Goal: Task Accomplishment & Management: Use online tool/utility

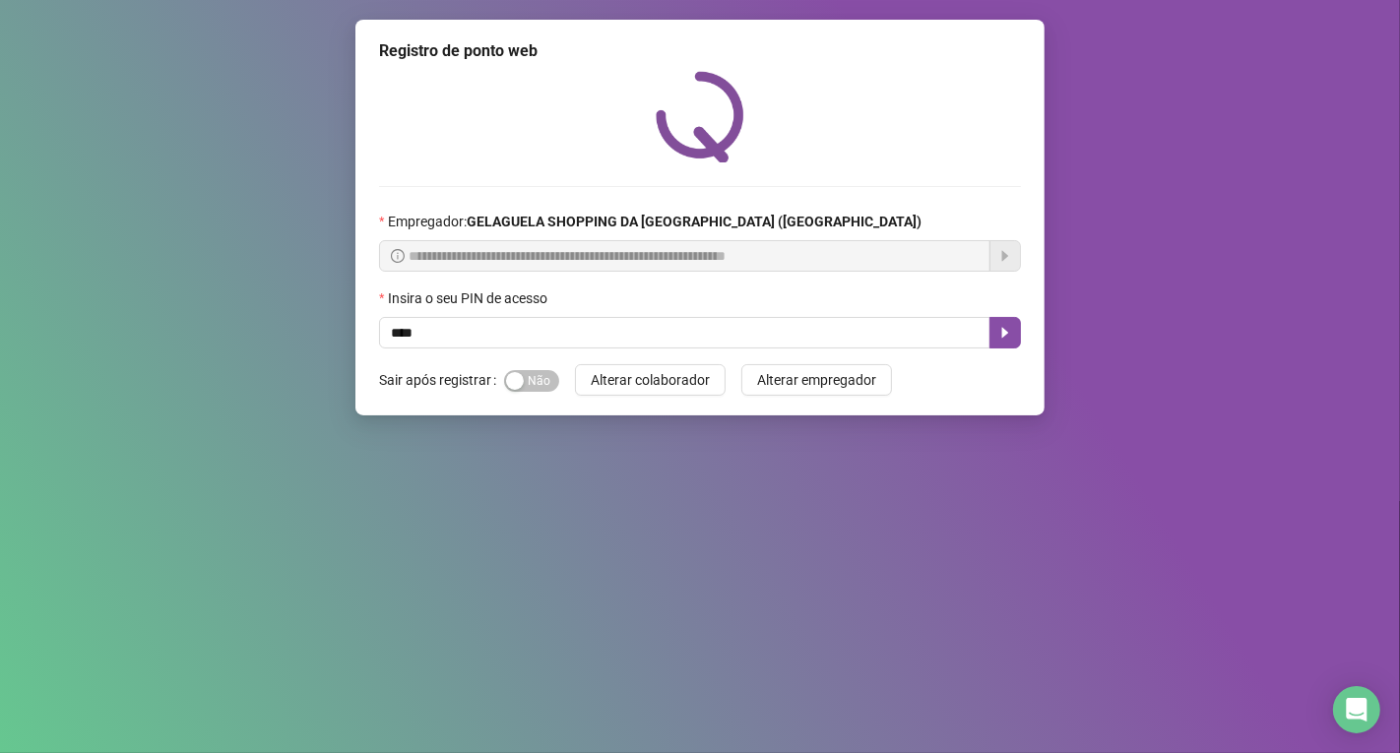
type input "*****"
click at [999, 333] on icon "caret-right" at bounding box center [1005, 333] width 16 height 16
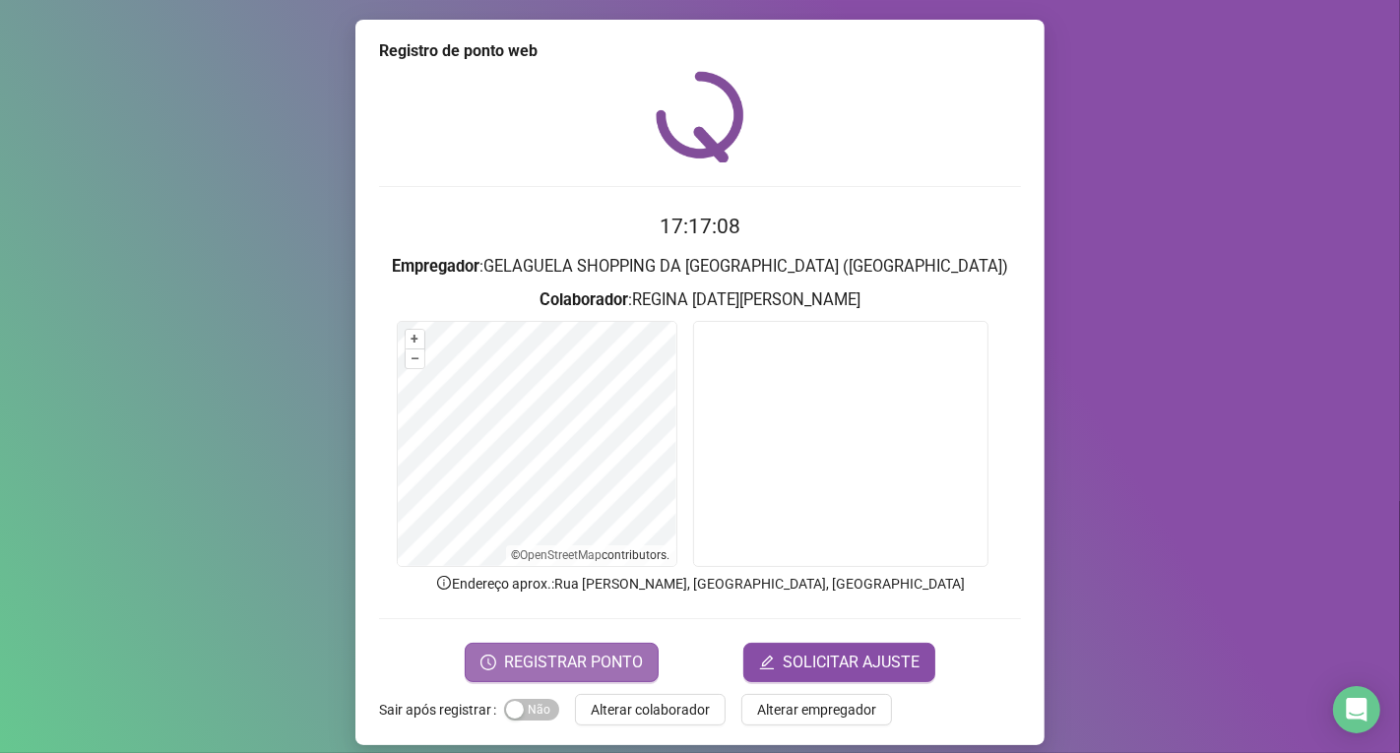
click at [552, 656] on span "REGISTRAR PONTO" at bounding box center [573, 663] width 139 height 24
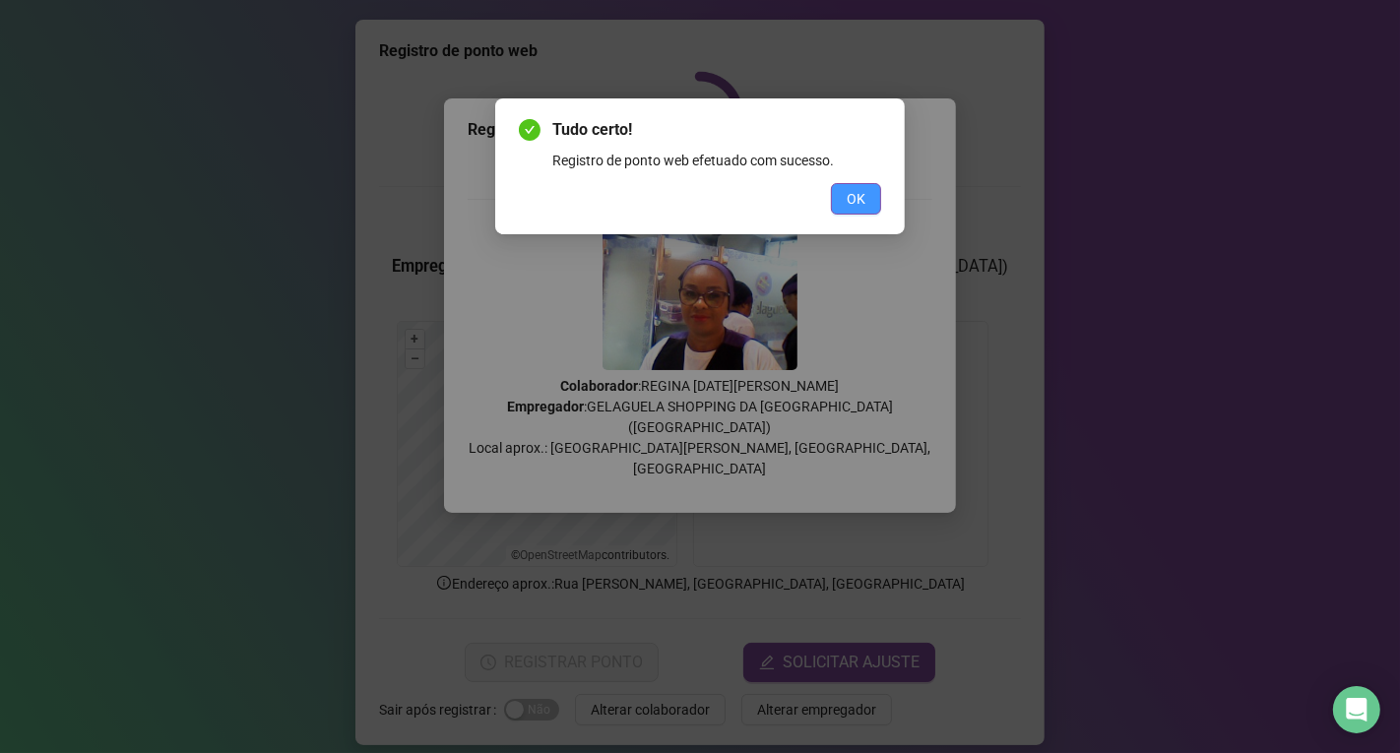
click at [858, 201] on span "OK" at bounding box center [856, 199] width 19 height 22
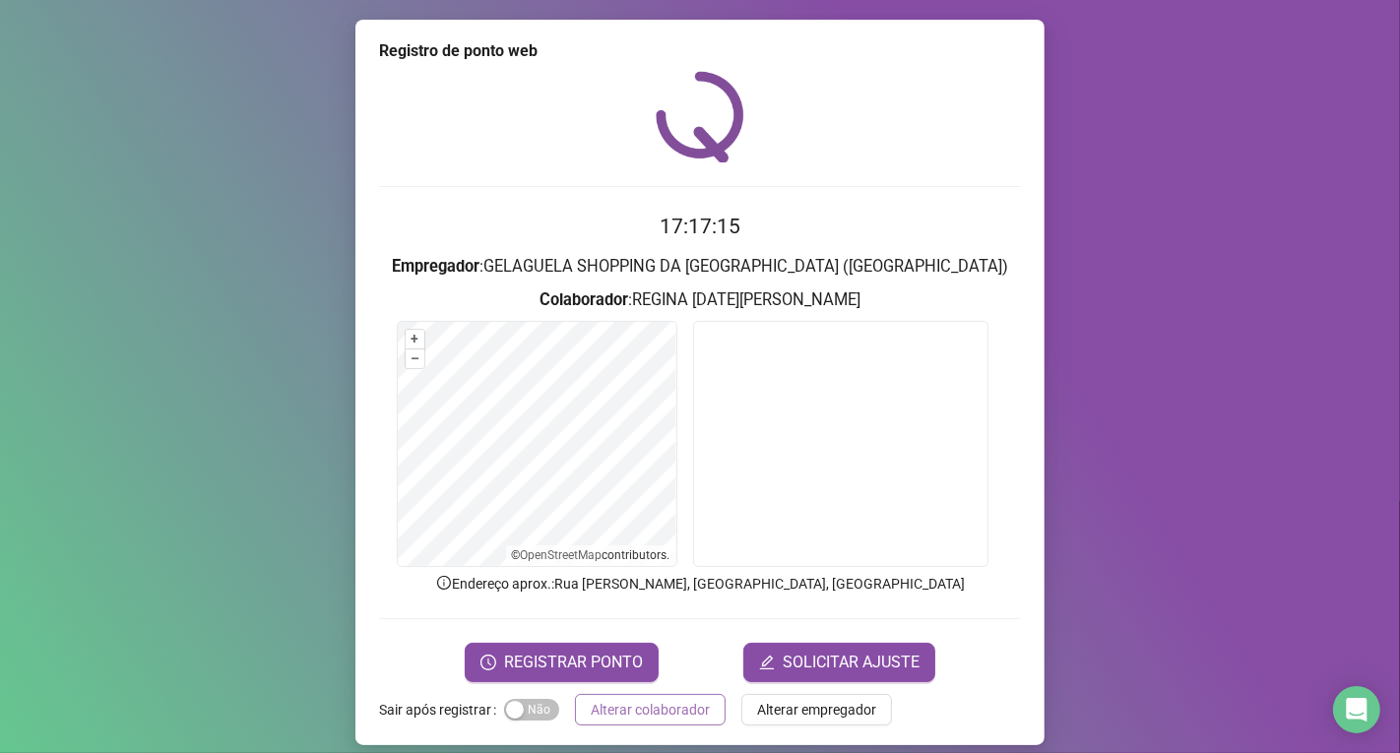
click at [638, 707] on span "Alterar colaborador" at bounding box center [650, 710] width 119 height 22
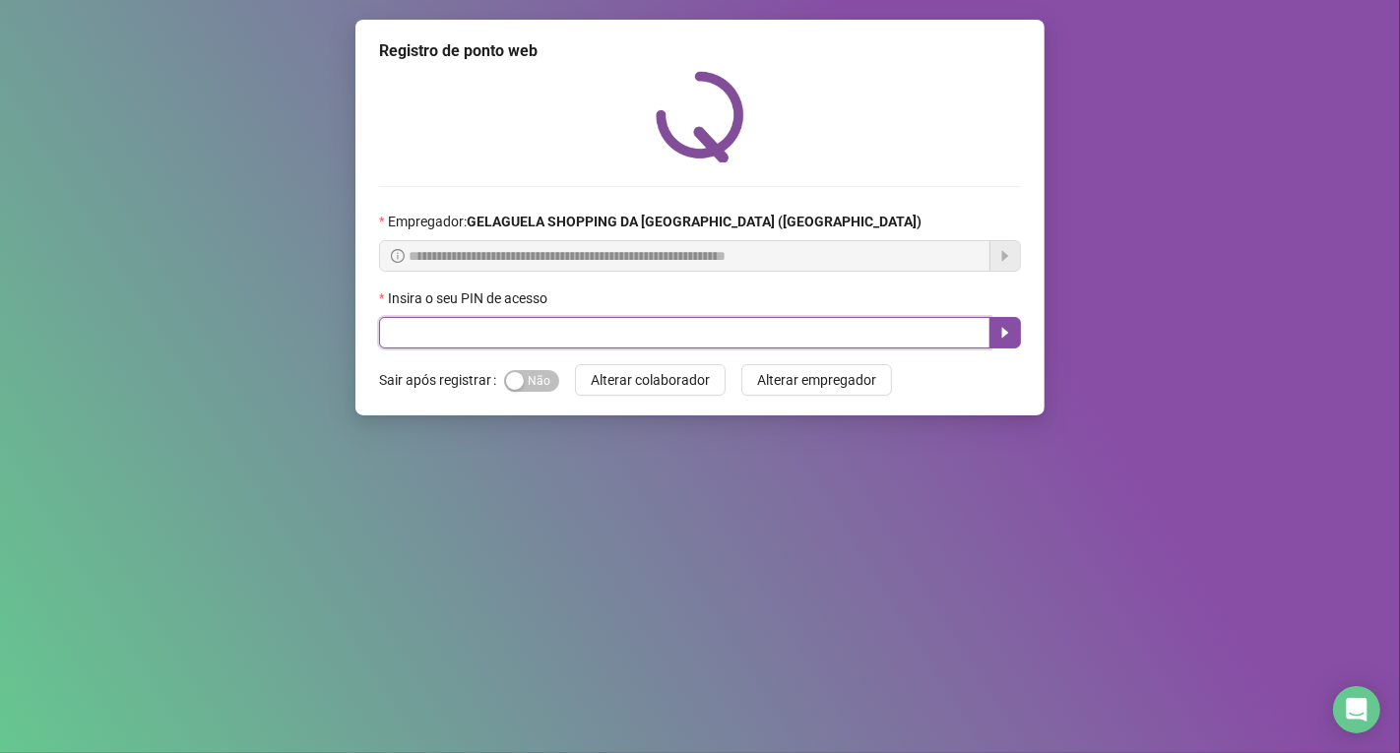
click at [508, 338] on input "text" at bounding box center [684, 333] width 611 height 32
type input "*****"
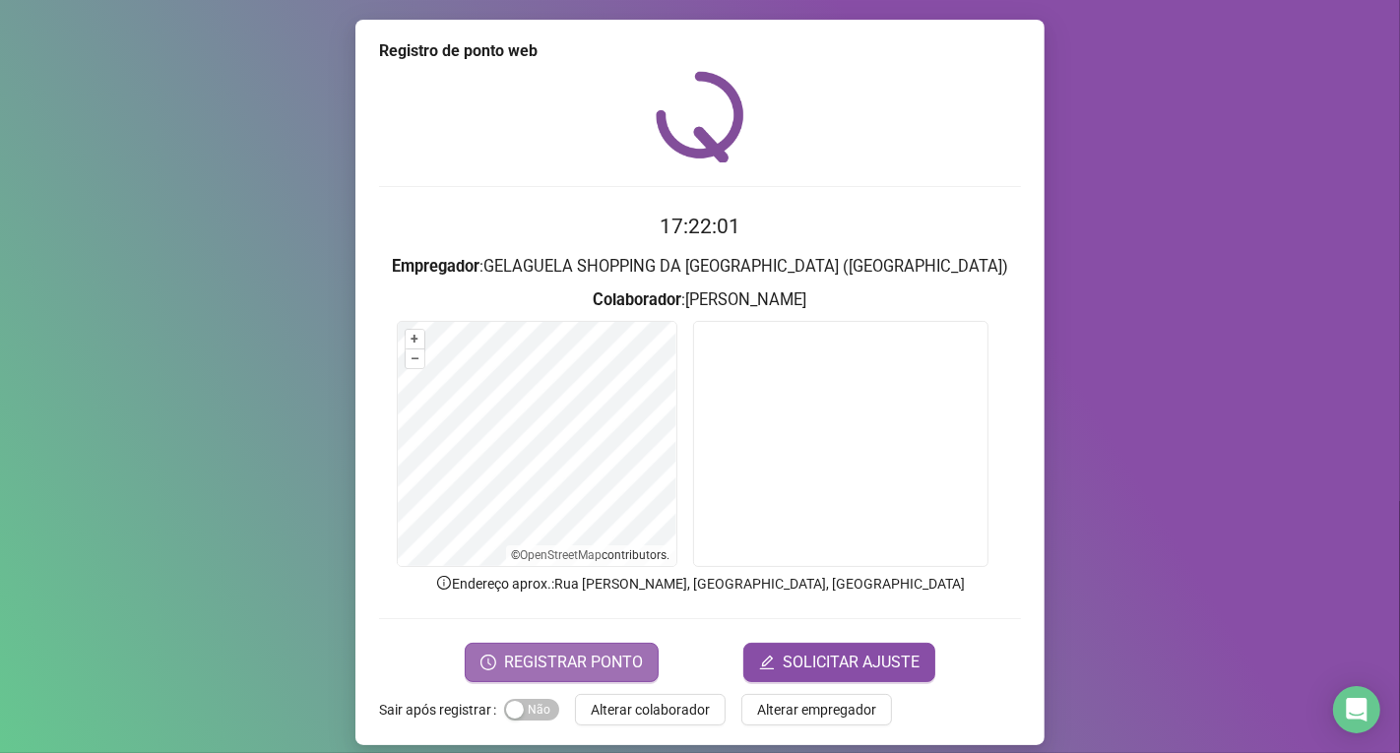
click at [543, 655] on span "REGISTRAR PONTO" at bounding box center [573, 663] width 139 height 24
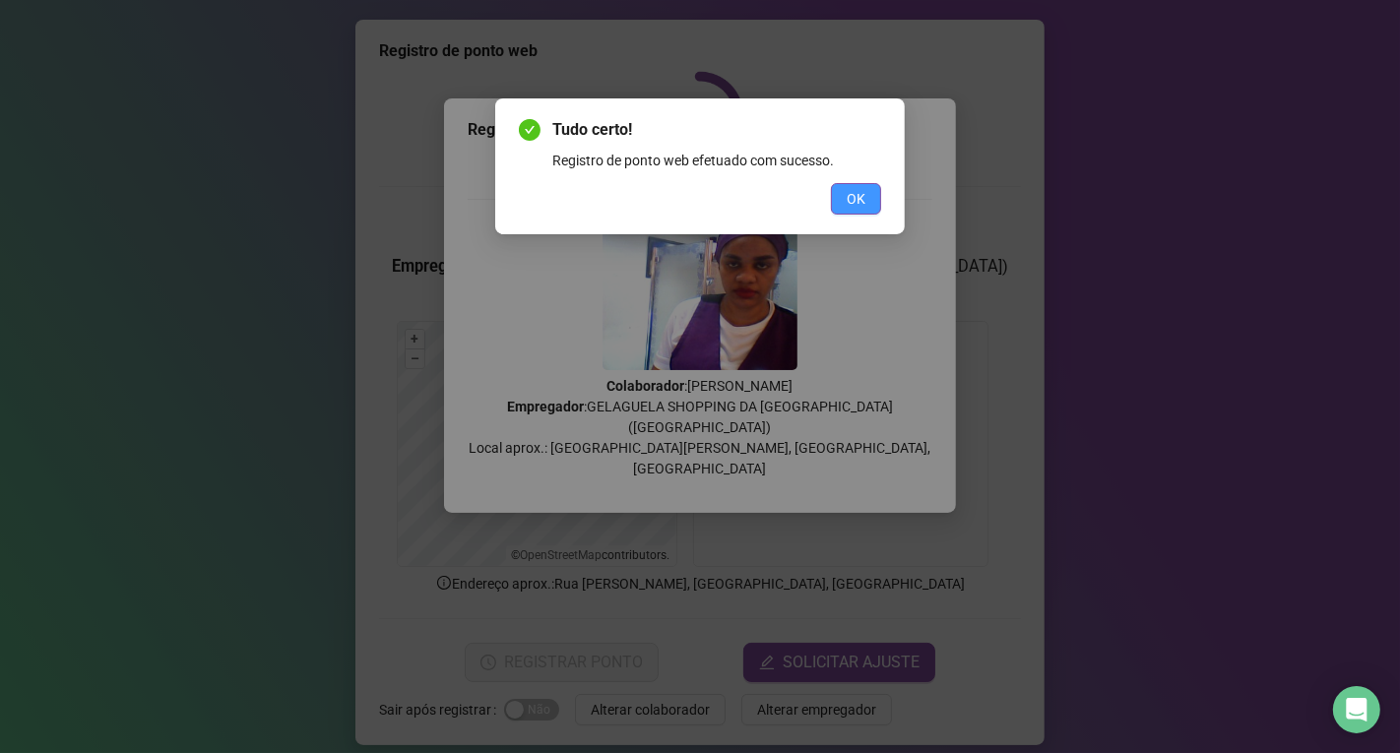
click at [837, 198] on button "OK" at bounding box center [856, 199] width 50 height 32
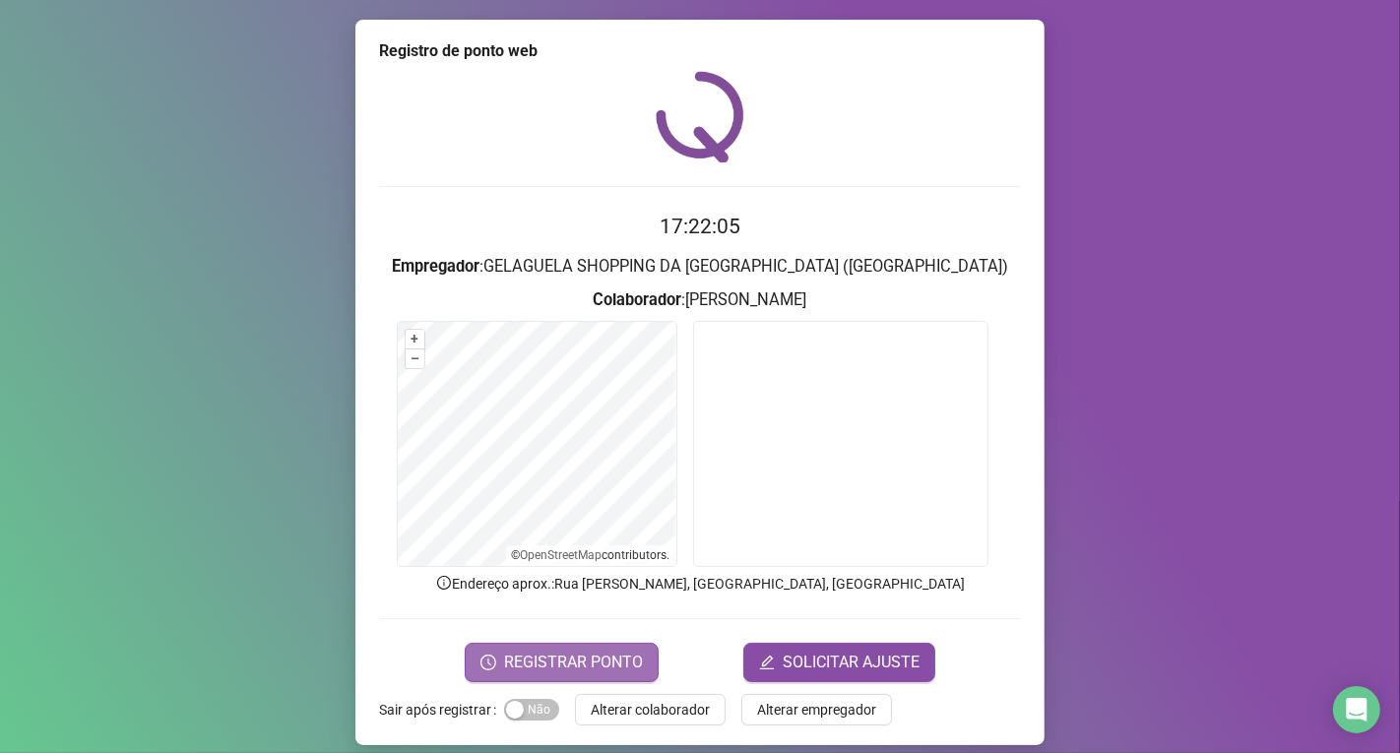
click at [612, 667] on span "REGISTRAR PONTO" at bounding box center [573, 663] width 139 height 24
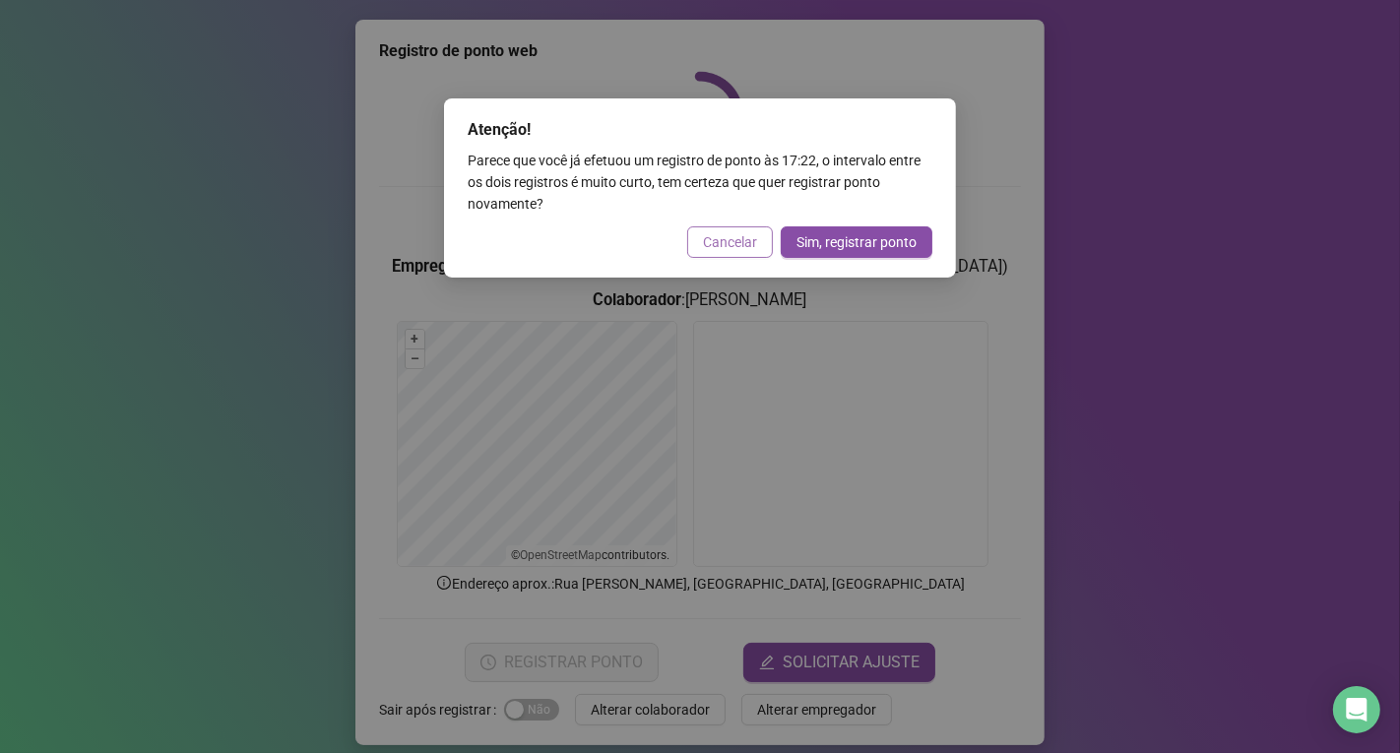
click at [721, 231] on span "Cancelar" at bounding box center [730, 242] width 54 height 22
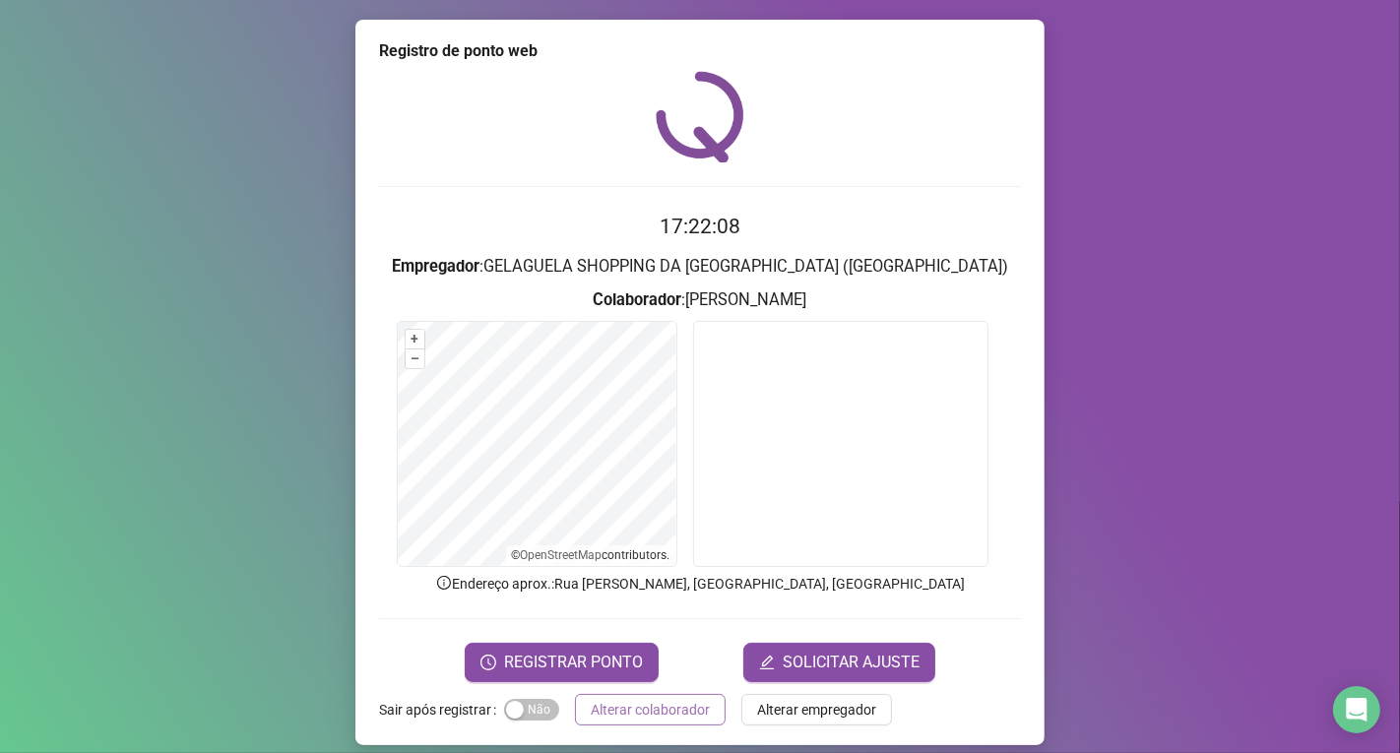
click at [658, 711] on span "Alterar colaborador" at bounding box center [650, 710] width 119 height 22
click at [658, 711] on div "Registro de ponto web 17:22:08 Empregador : GELAGUELA SHOPPING DA [GEOGRAPHIC_D…" at bounding box center [700, 376] width 1400 height 753
